Goal: Information Seeking & Learning: Learn about a topic

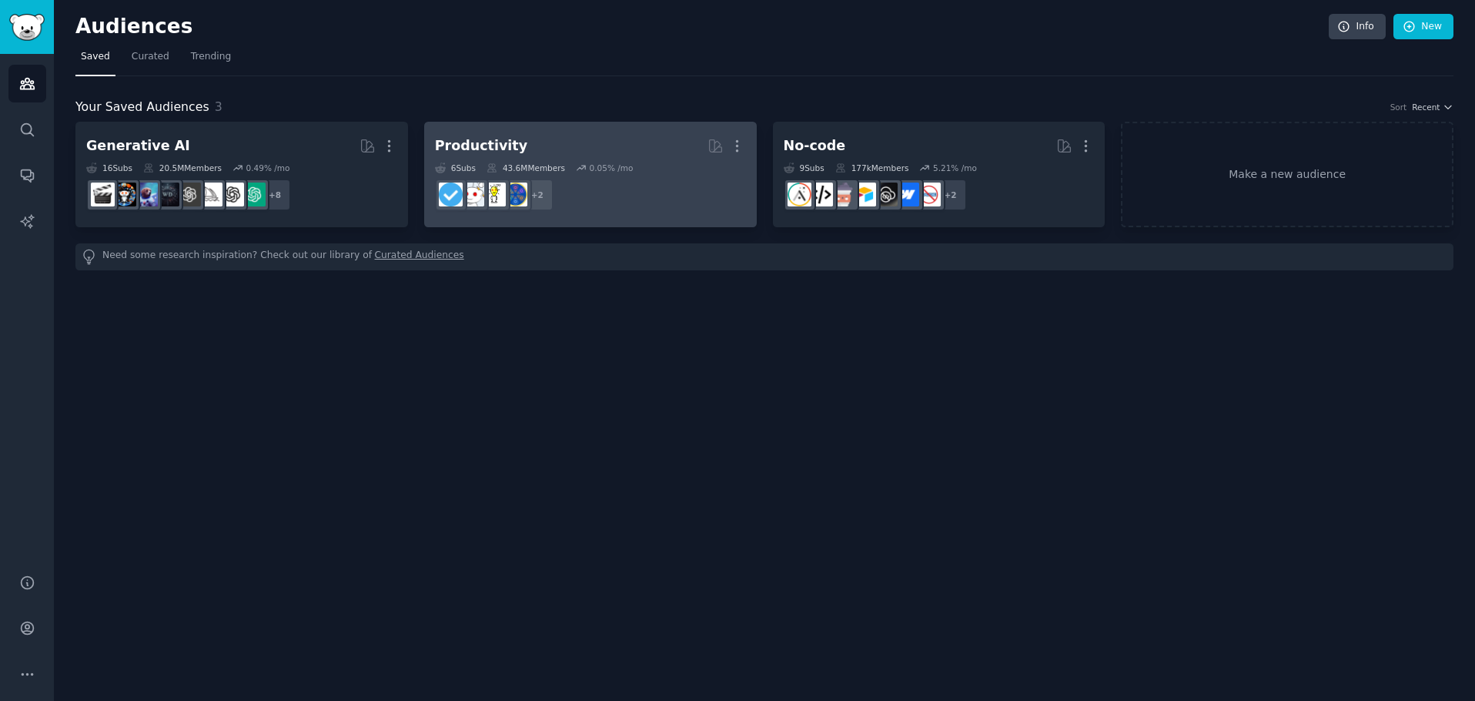
click at [523, 144] on h2 "Productivity More" at bounding box center [590, 145] width 311 height 27
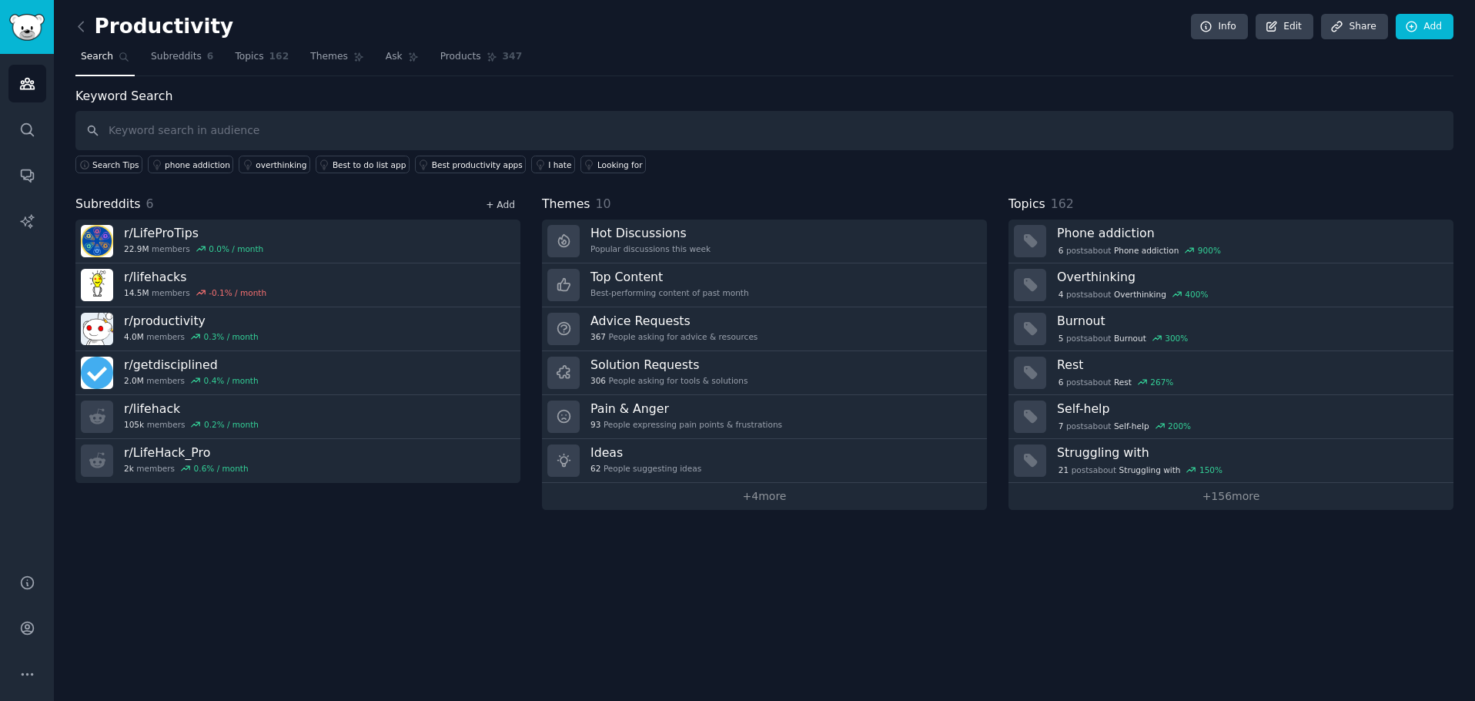
click at [501, 207] on link "+ Add" at bounding box center [500, 204] width 29 height 11
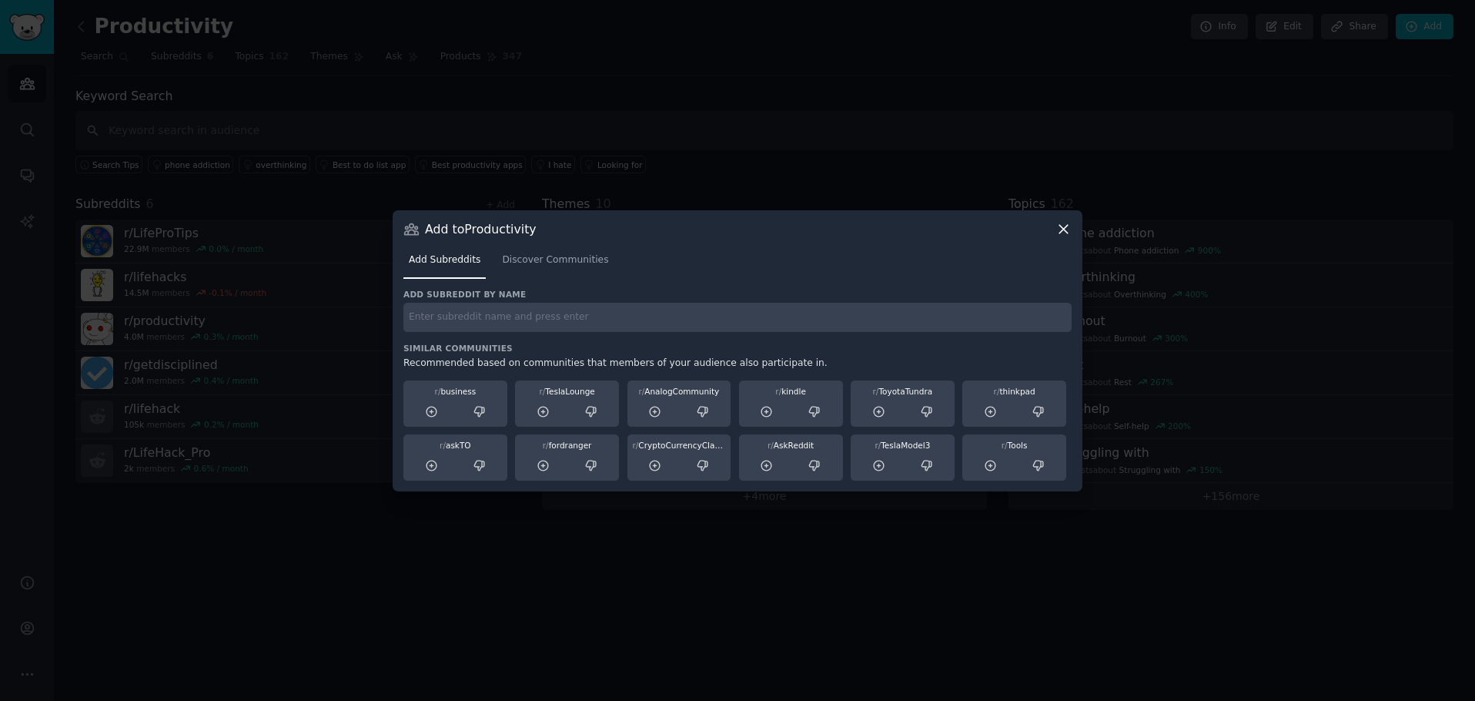
drag, startPoint x: 1067, startPoint y: 231, endPoint x: 721, endPoint y: 226, distance: 345.7
click at [785, 216] on div "Add to Productivity Add Subreddits Discover Communities Add subreddit by name S…" at bounding box center [738, 350] width 690 height 281
click at [577, 250] on link "Discover Communities" at bounding box center [555, 264] width 117 height 32
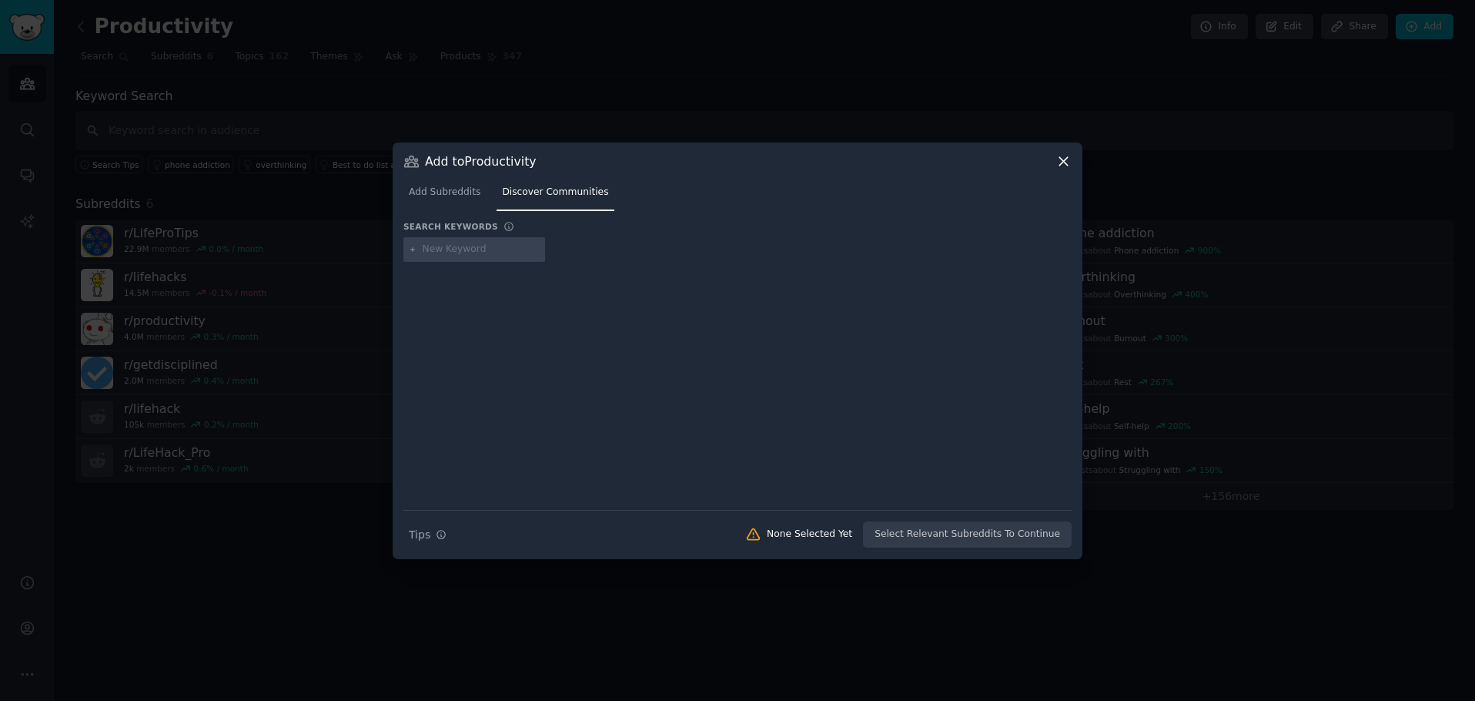
click at [1059, 160] on icon at bounding box center [1063, 161] width 16 height 16
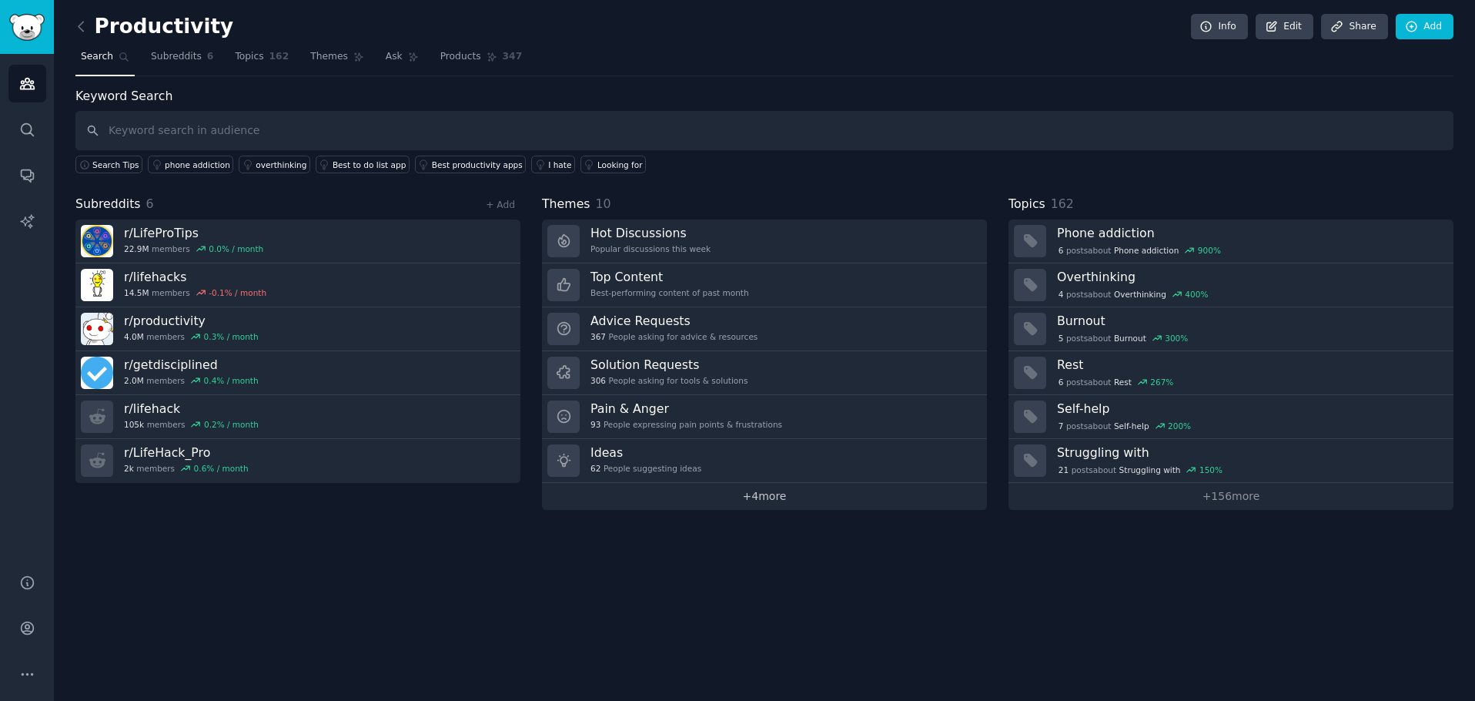
click at [721, 504] on link "+ 4 more" at bounding box center [764, 496] width 445 height 27
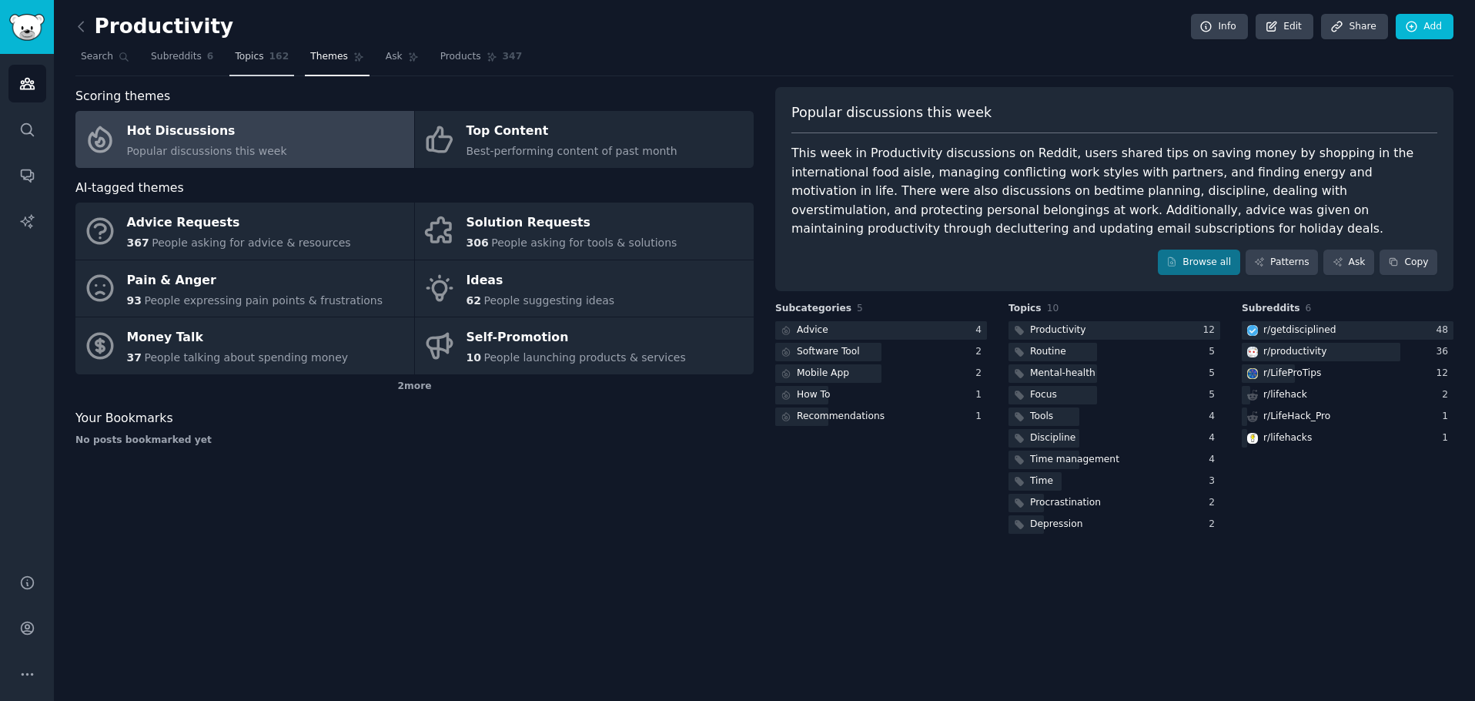
click at [242, 55] on span "Topics" at bounding box center [249, 57] width 28 height 14
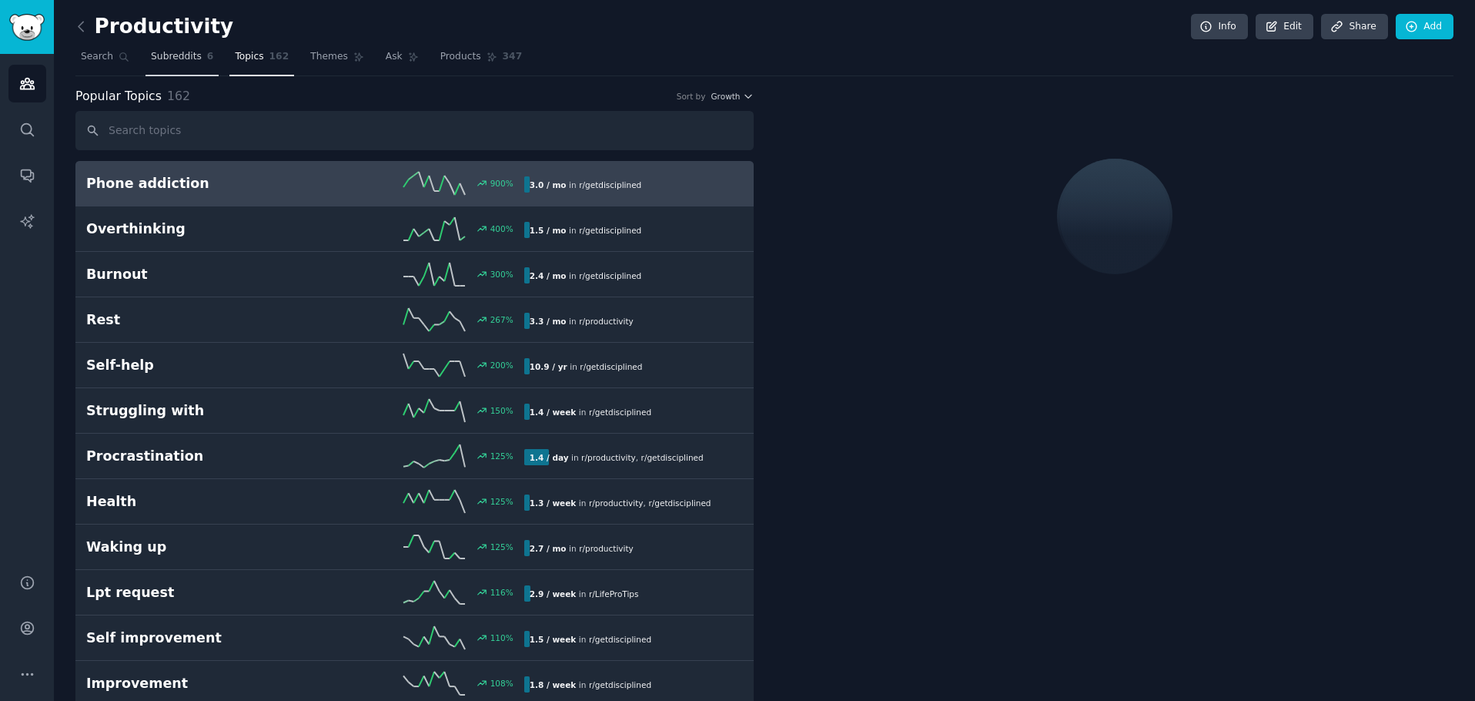
click at [184, 55] on span "Subreddits" at bounding box center [176, 57] width 51 height 14
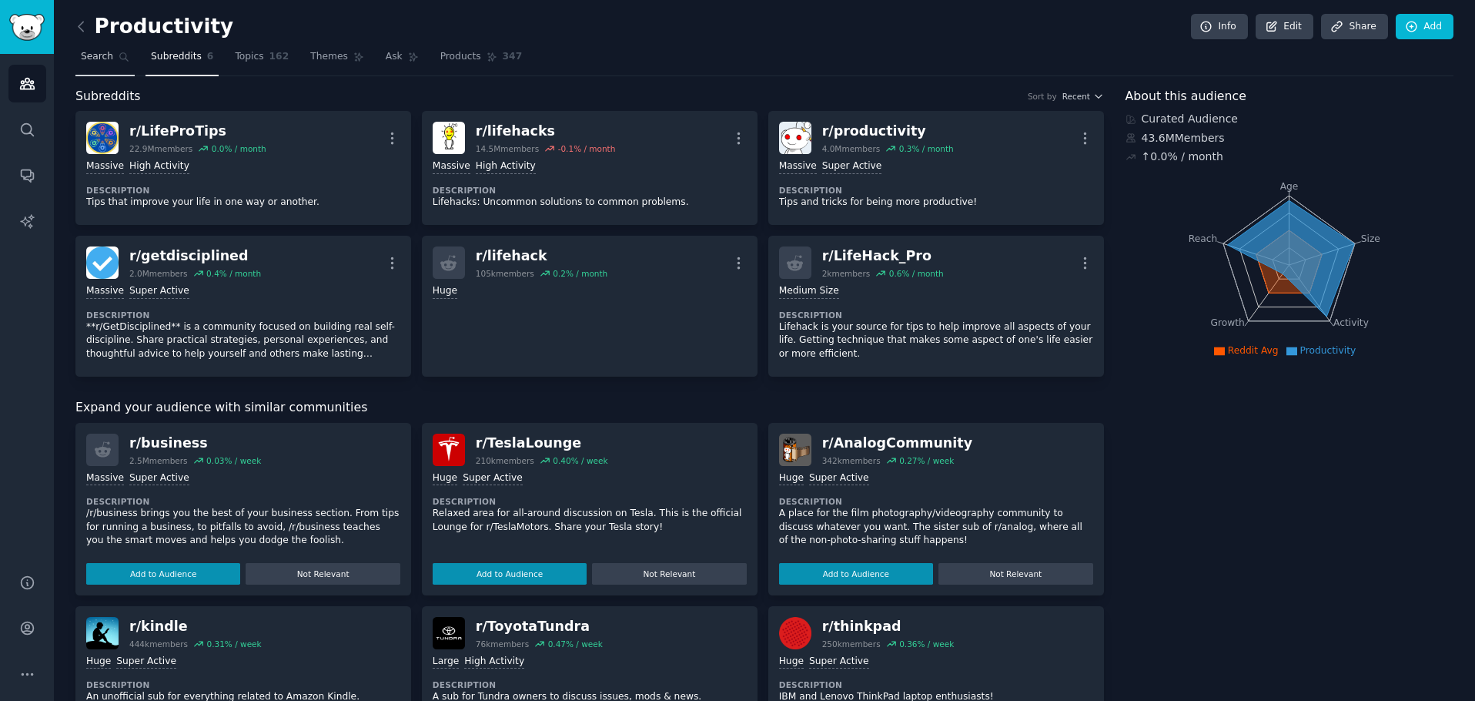
click at [86, 63] on span "Search" at bounding box center [97, 57] width 32 height 14
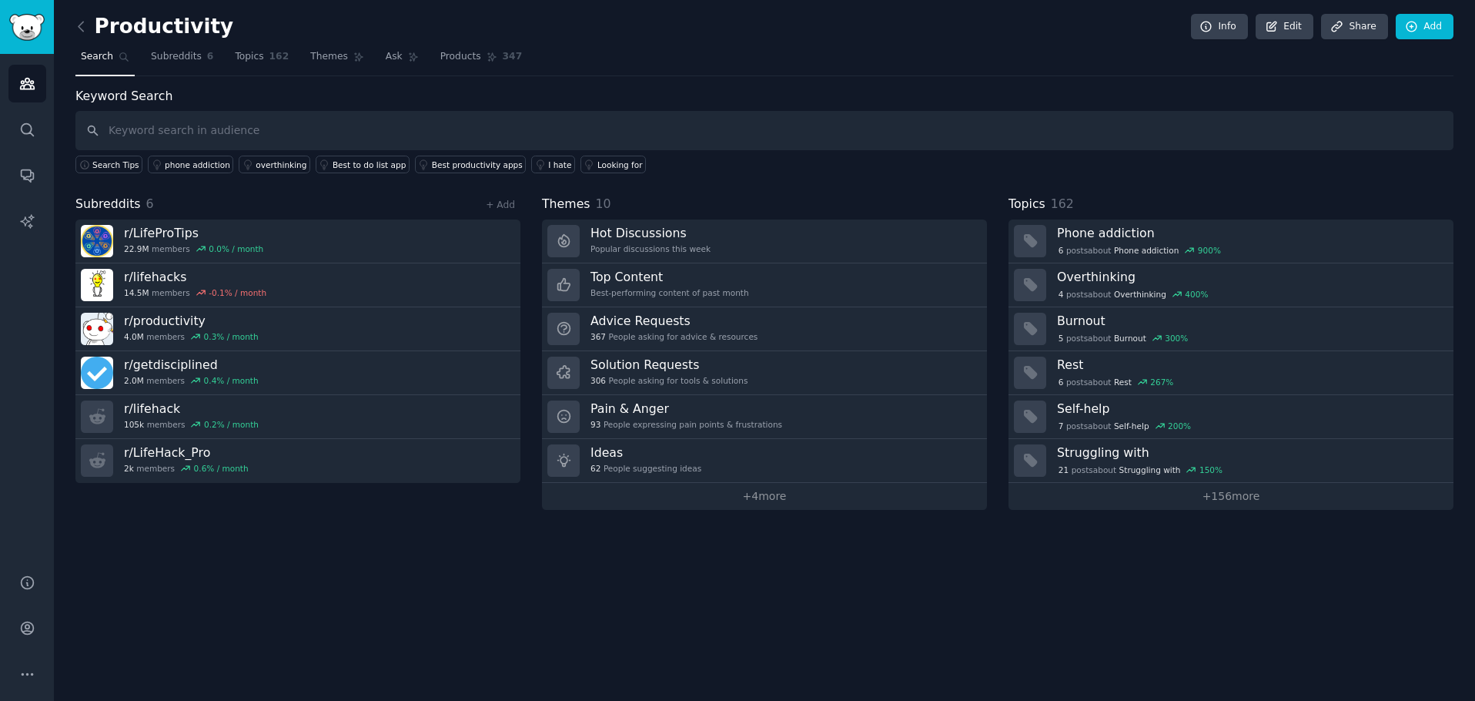
click at [55, 18] on div "Productivity Info Edit Share Add Search Subreddits 6 Topics 162 Themes Ask Prod…" at bounding box center [764, 350] width 1421 height 701
click at [71, 22] on div "Productivity Info Edit Share Add Search Subreddits 6 Topics 162 Themes Ask Prod…" at bounding box center [764, 350] width 1421 height 701
click at [78, 25] on icon at bounding box center [81, 26] width 16 height 16
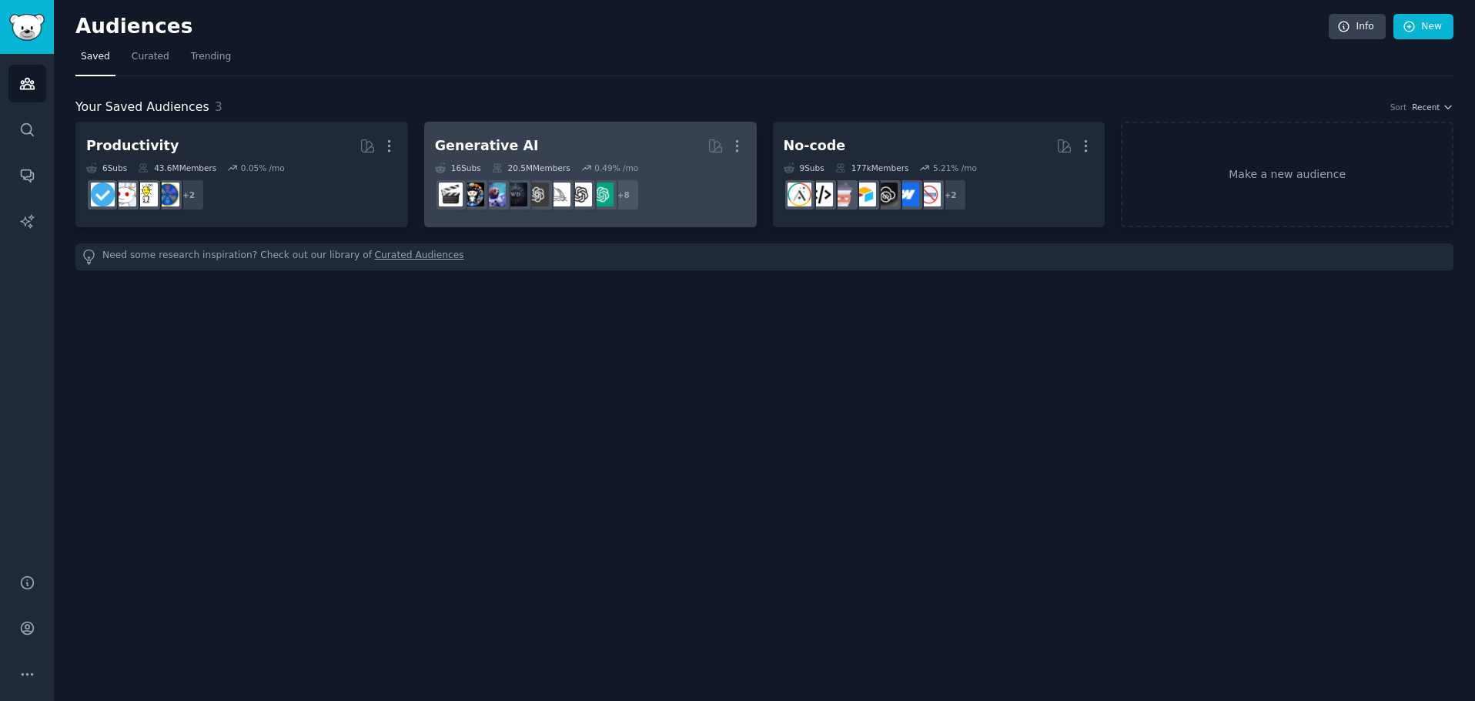
click at [593, 143] on h2 "Generative AI More" at bounding box center [590, 145] width 311 height 27
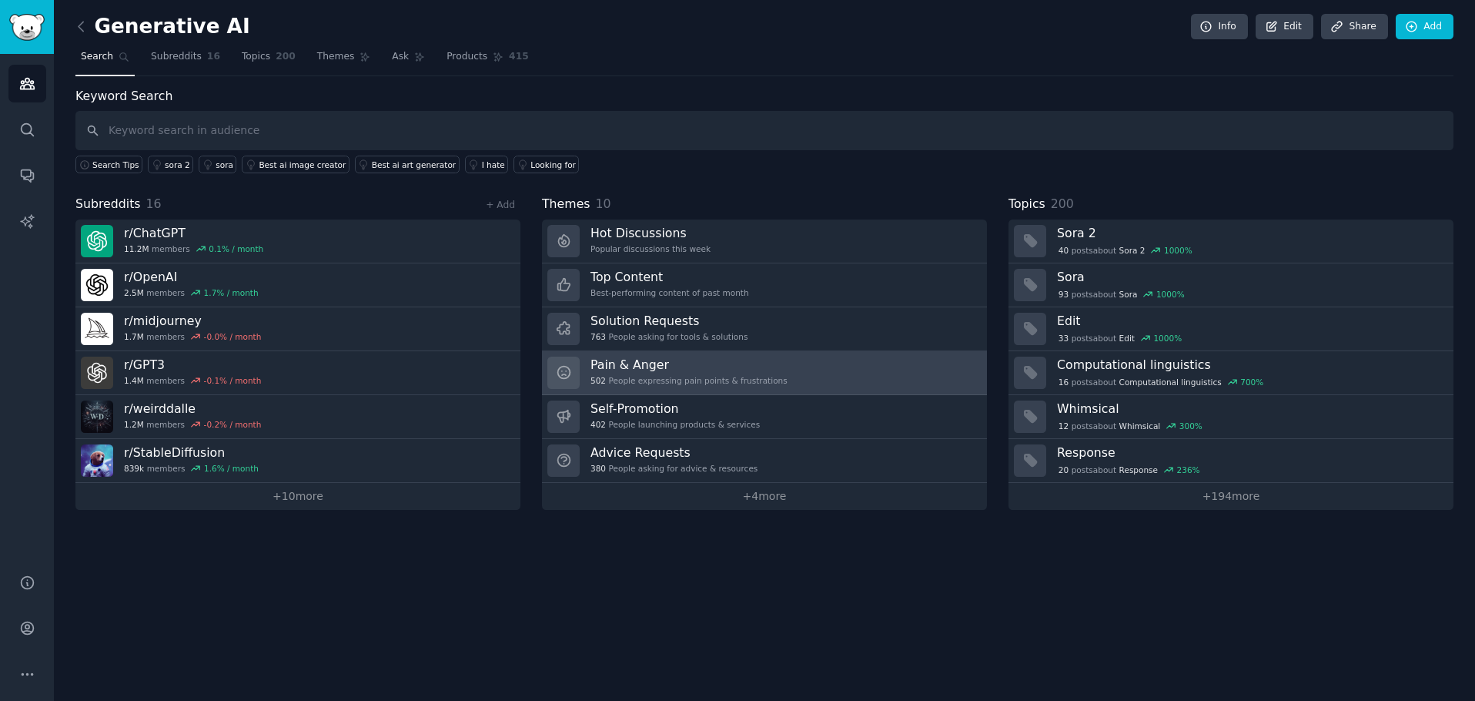
click at [660, 370] on h3 "Pain & Anger" at bounding box center [688, 364] width 197 height 16
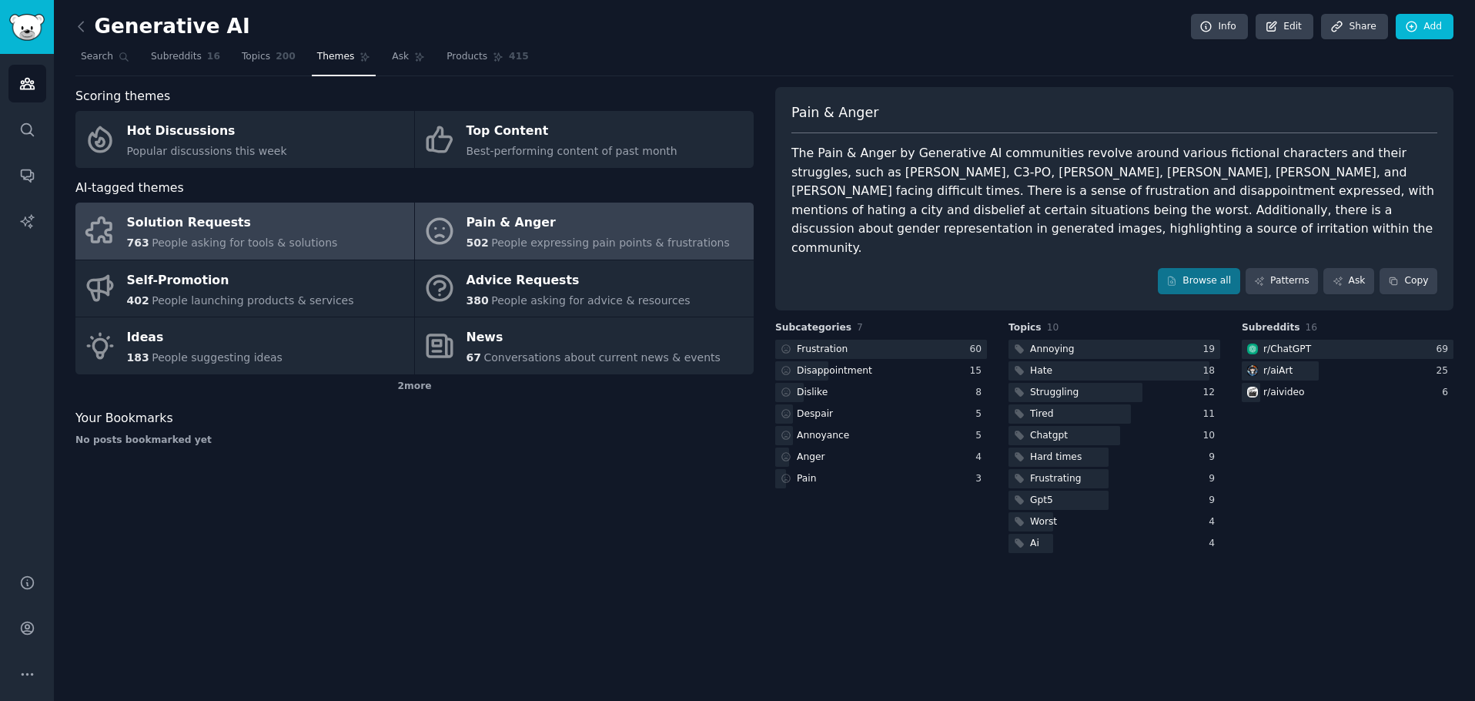
click at [268, 233] on div "Solution Requests" at bounding box center [232, 223] width 211 height 25
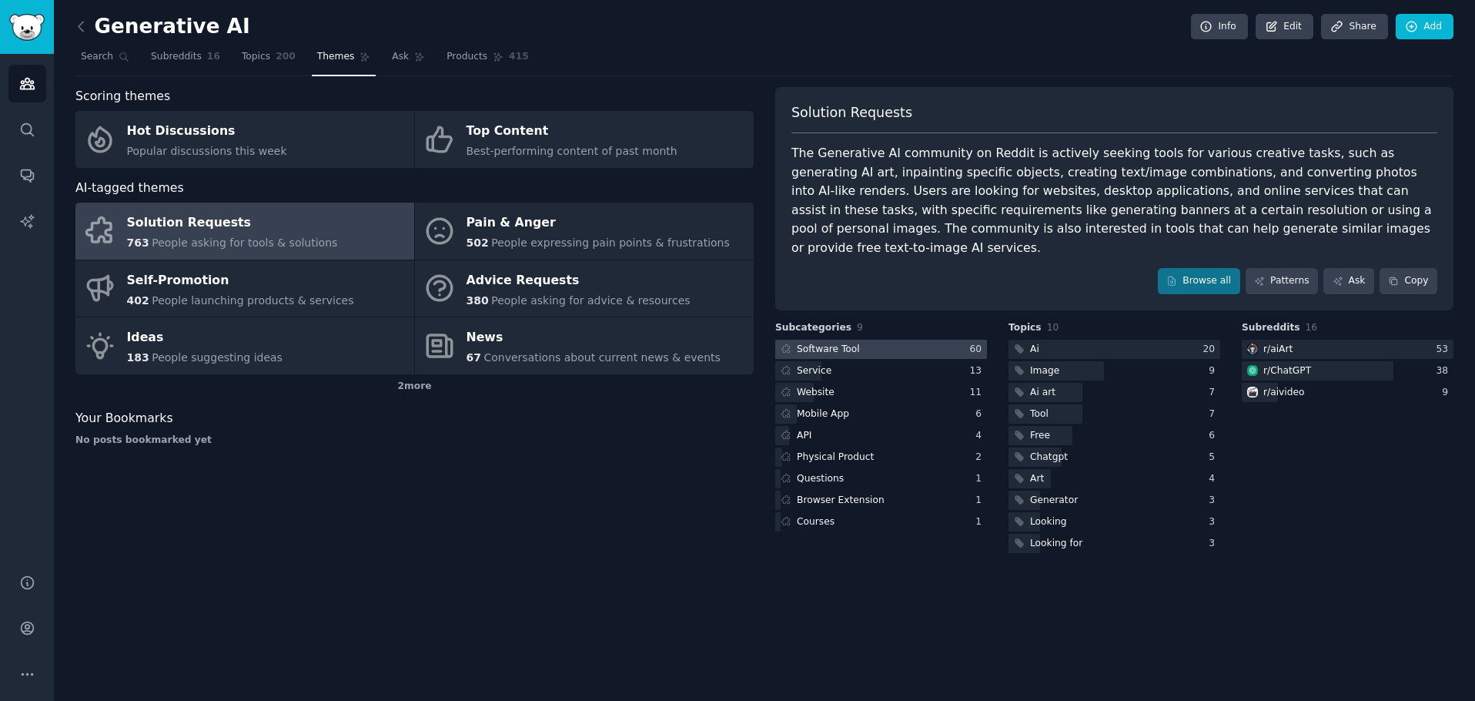
click at [839, 343] on div "Software Tool" at bounding box center [828, 350] width 63 height 14
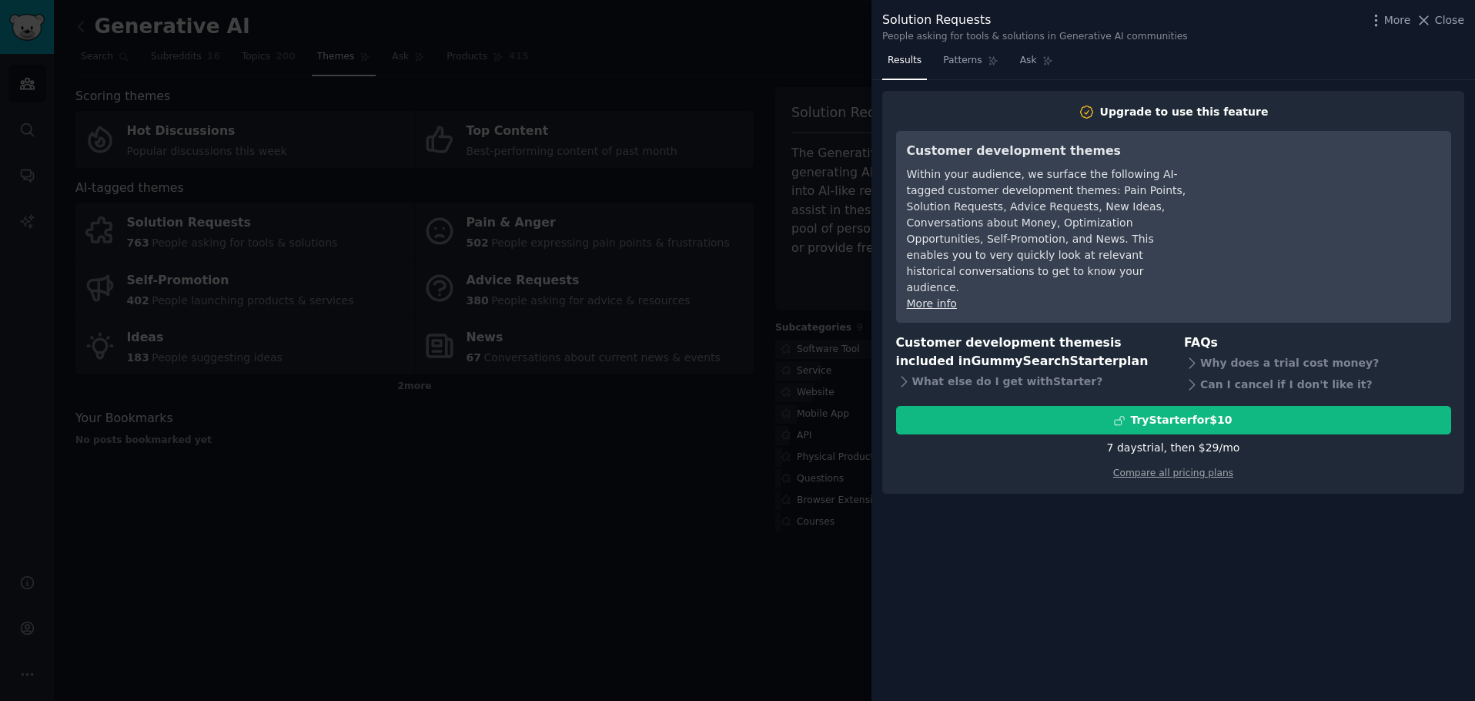
click at [699, 456] on div at bounding box center [737, 350] width 1475 height 701
